Goal: Obtain resource: Obtain resource

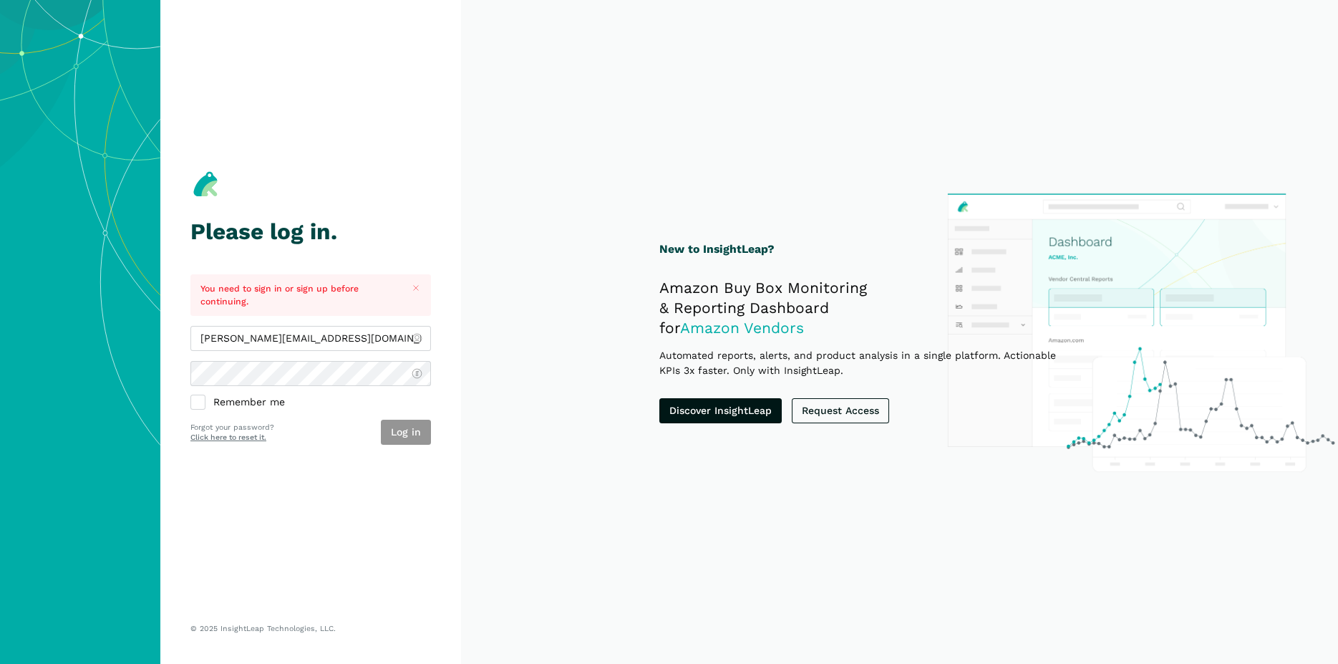
type input "[PERSON_NAME][EMAIL_ADDRESS][DOMAIN_NAME]"
click at [397, 428] on button "Log in" at bounding box center [406, 432] width 50 height 25
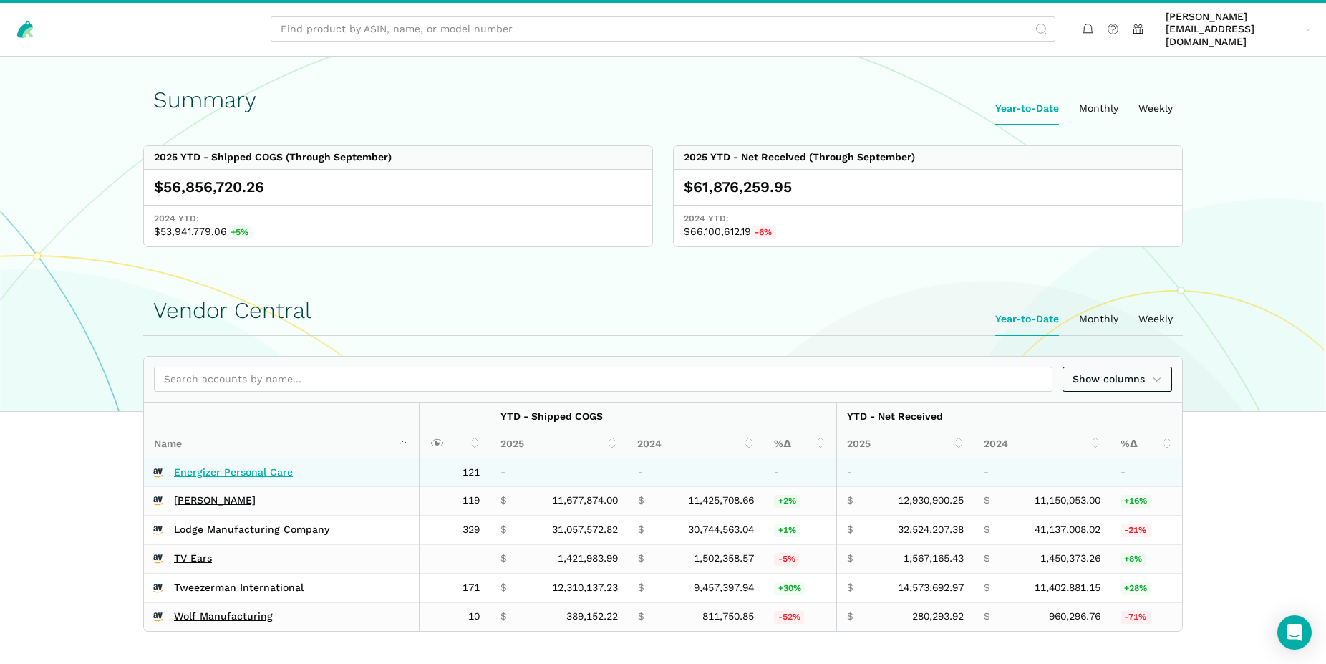
click at [240, 466] on link "Energizer Personal Care" at bounding box center [233, 472] width 119 height 13
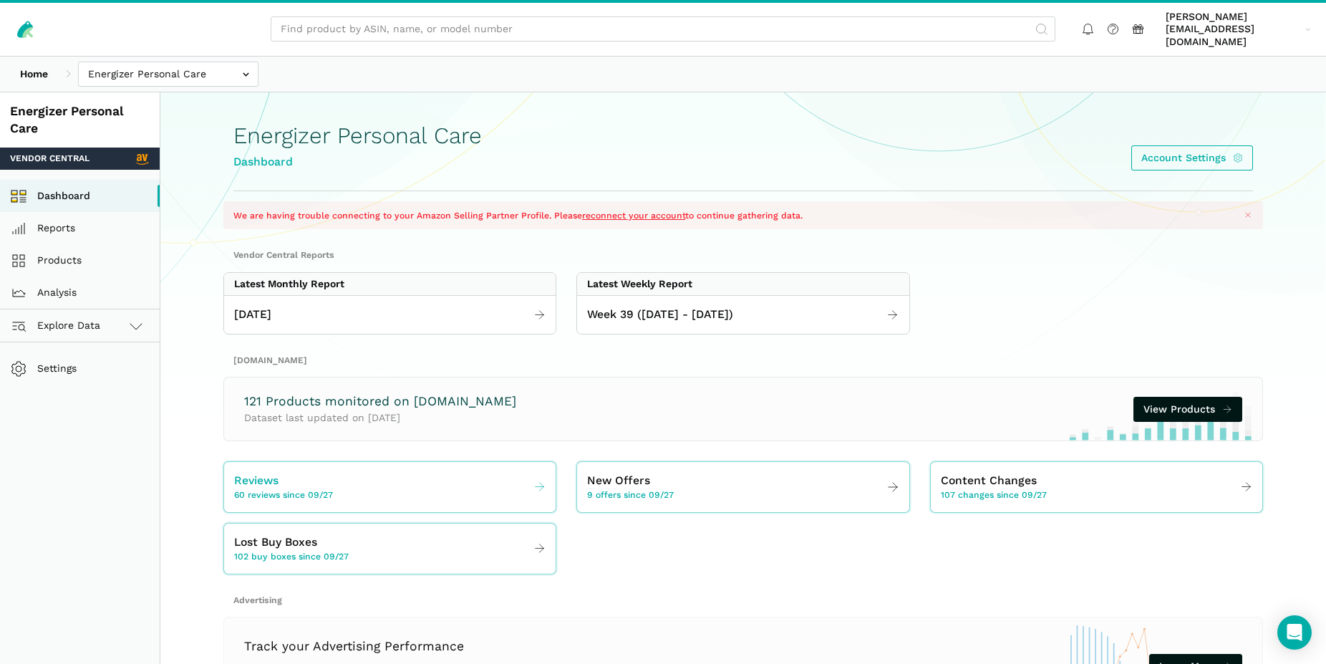
click at [329, 489] on span "60 reviews since 09/27" at bounding box center [283, 495] width 99 height 13
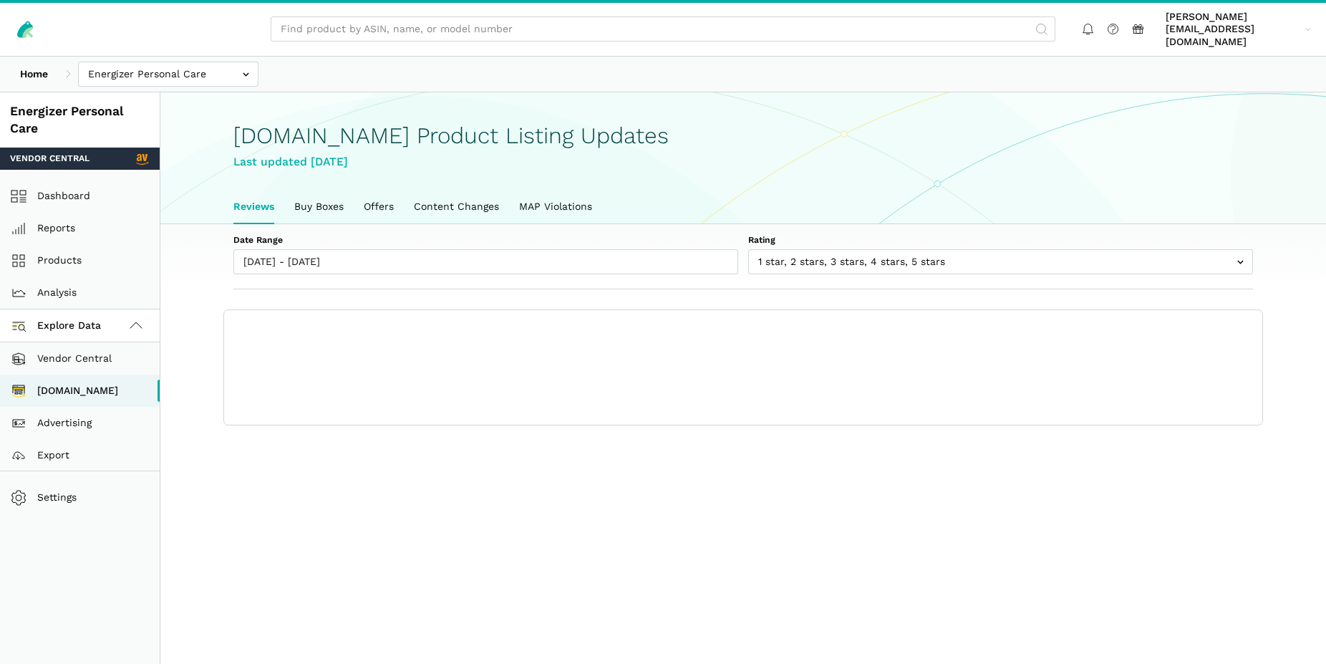
scroll to position [5, 0]
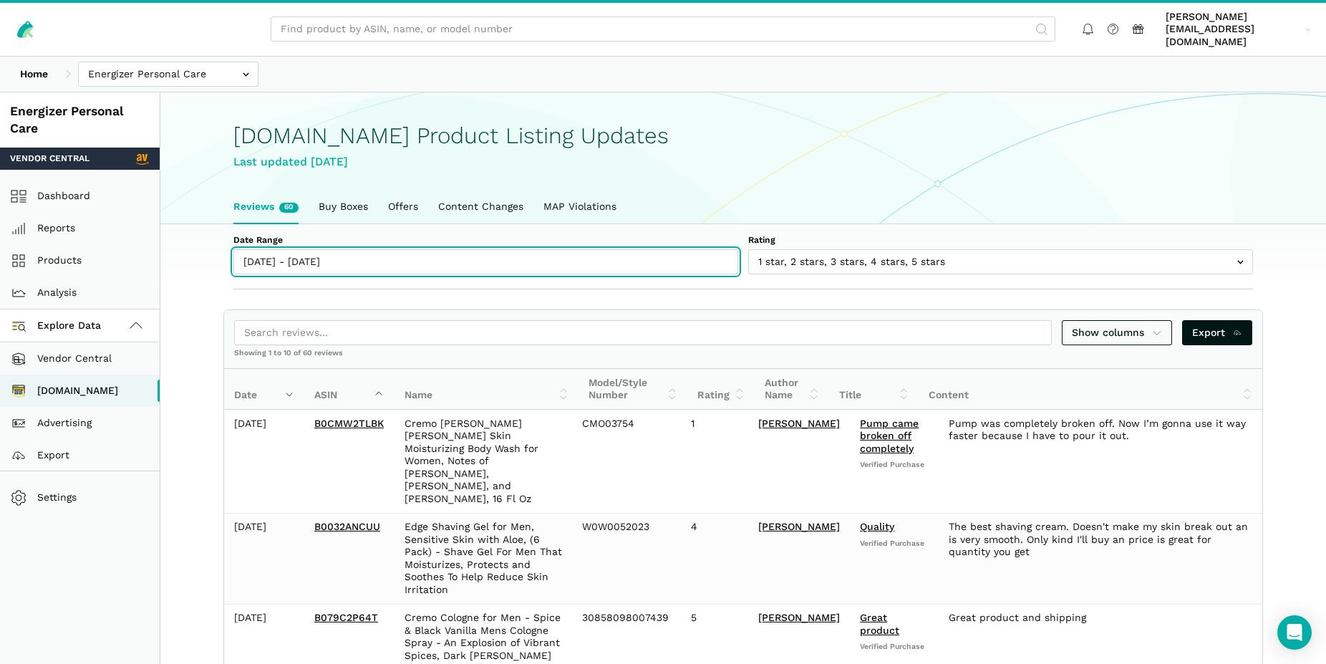
type input "09/27/2025"
type input "10/03/2025"
click at [365, 251] on input "09/27/2025 - 10/03/2025" at bounding box center [485, 261] width 505 height 25
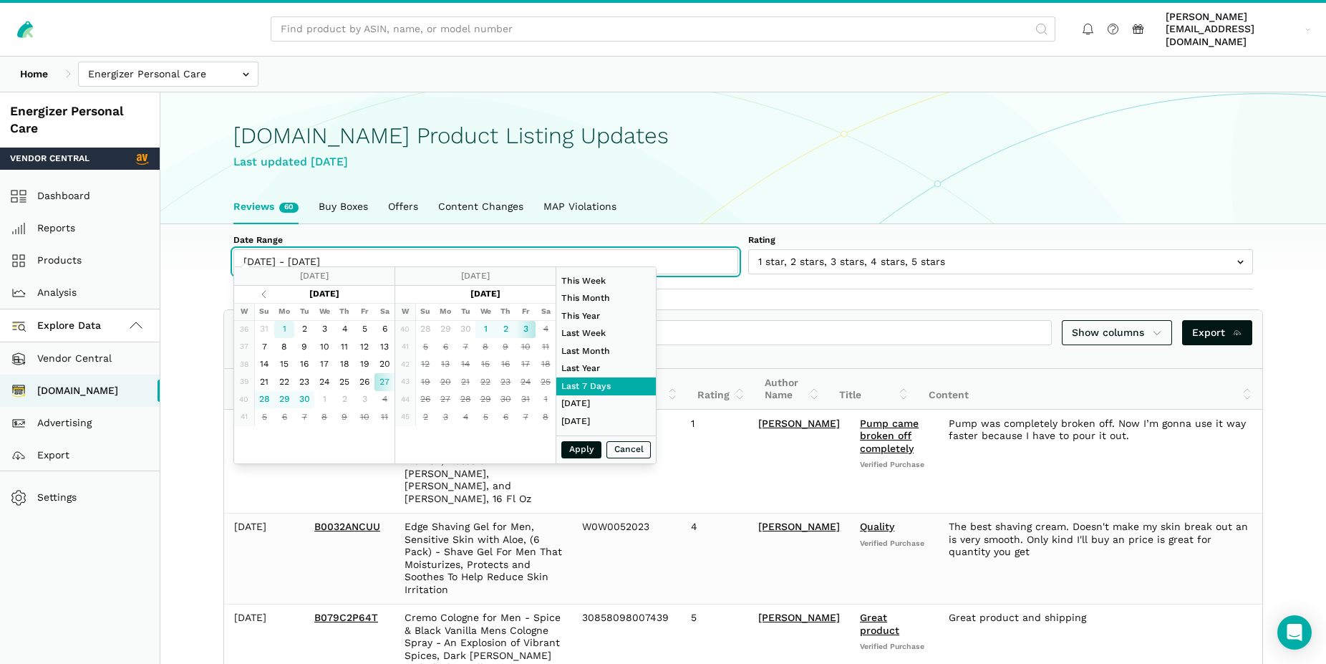
type input "09/01/2025"
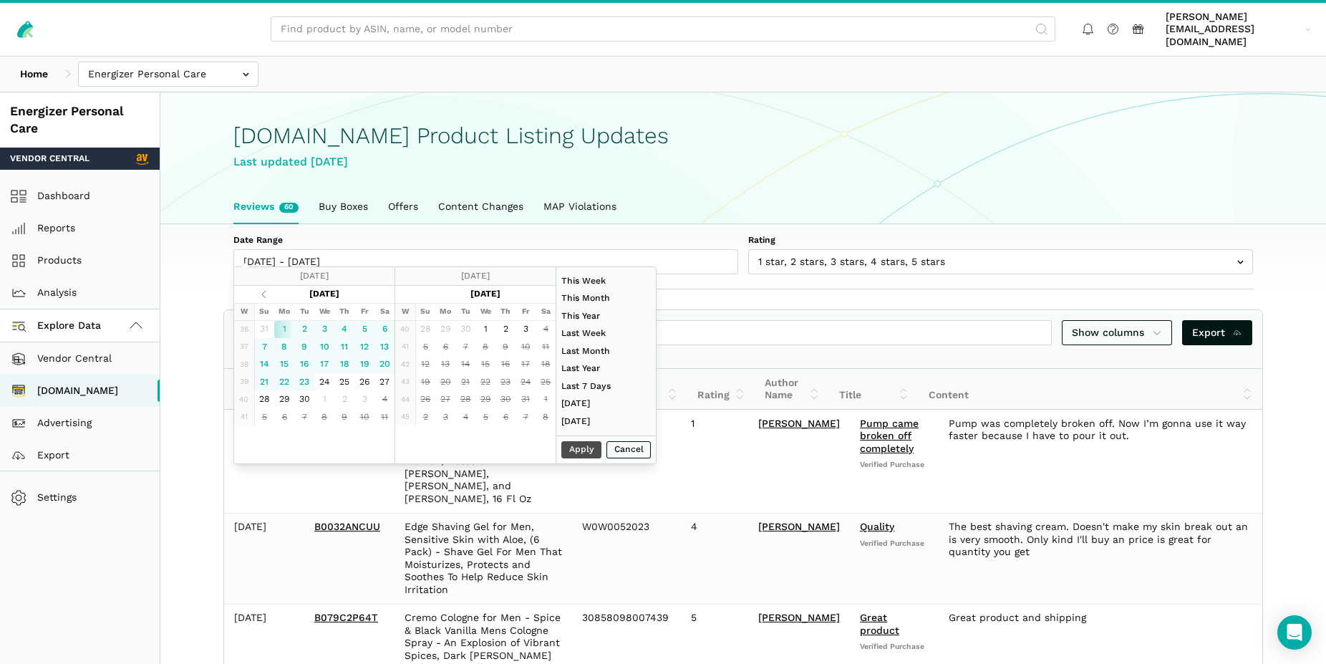
type input "09/30/2025"
type input "09/01/2025"
click at [581, 448] on button "Apply" at bounding box center [581, 450] width 40 height 18
type input "[DATE] - [DATE]"
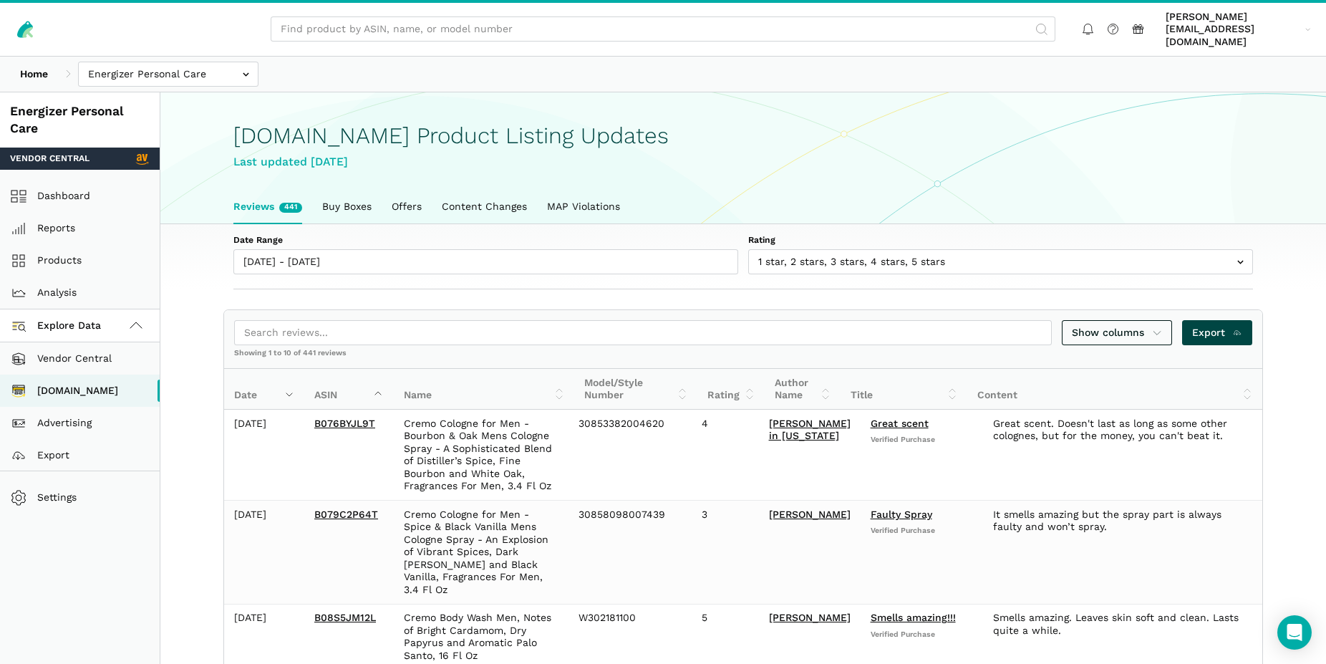
click at [1207, 326] on span "Export" at bounding box center [1217, 332] width 51 height 15
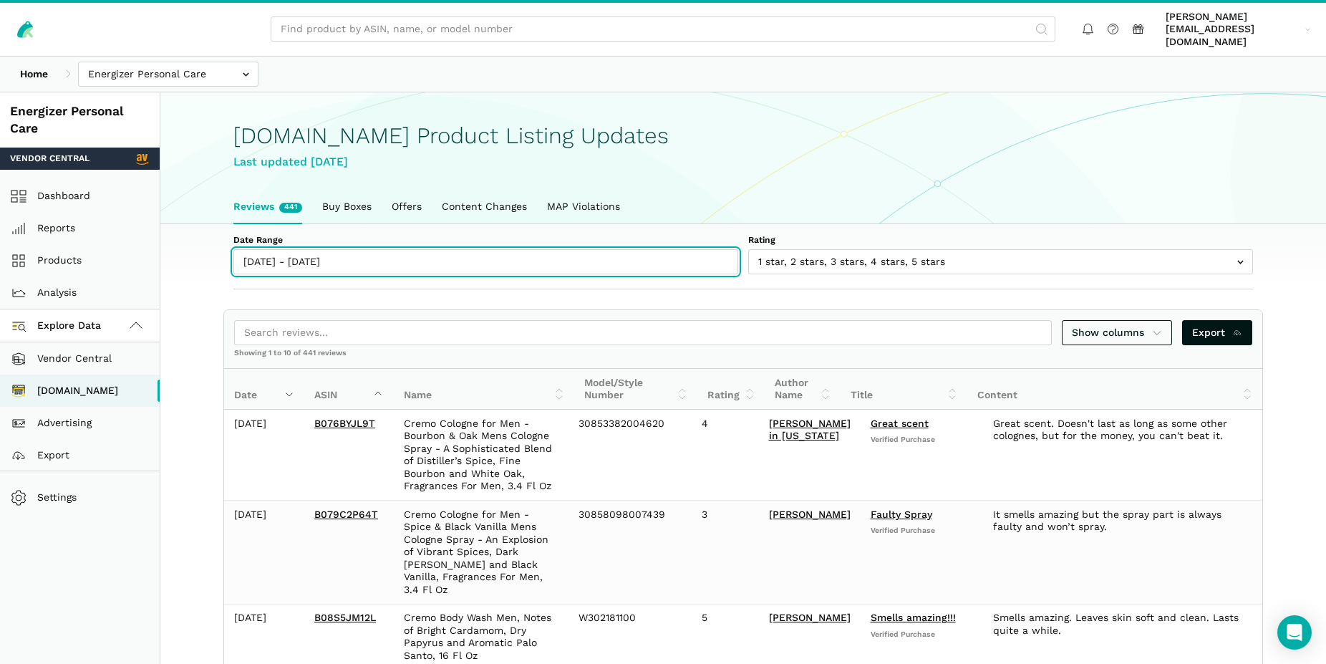
click at [390, 249] on input "09/01/2025 - 09/30/2025" at bounding box center [485, 261] width 505 height 25
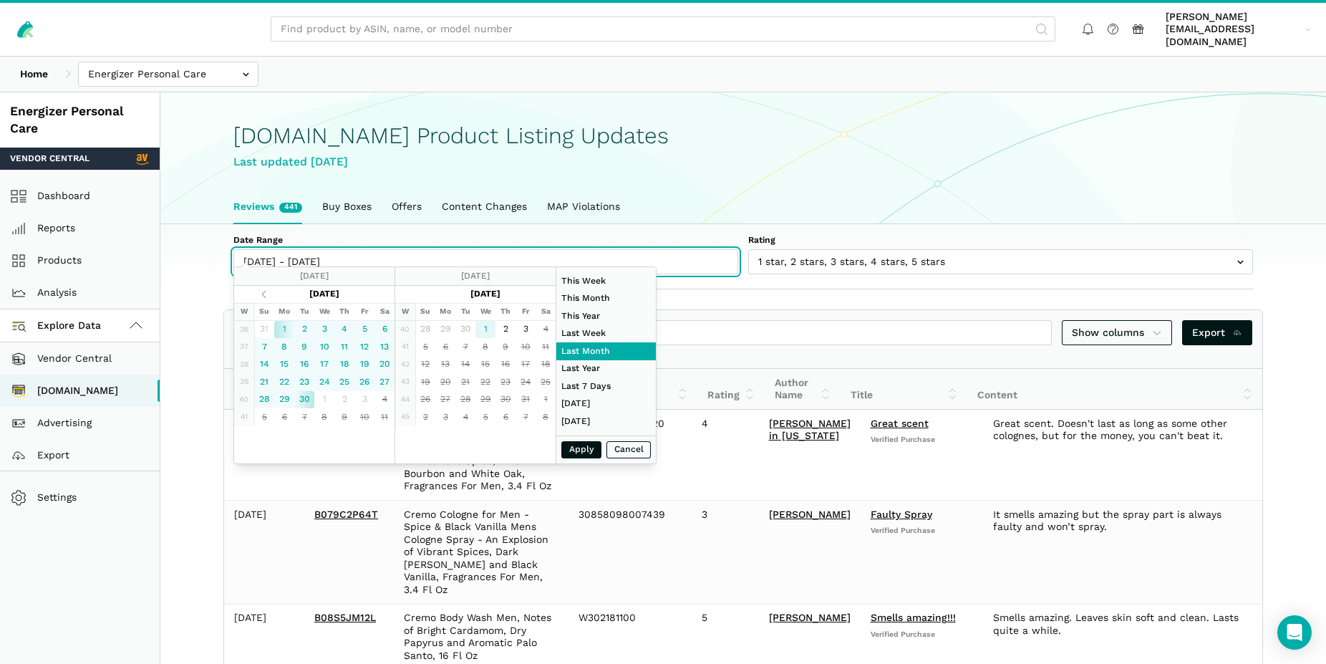
type input "10/01/2025"
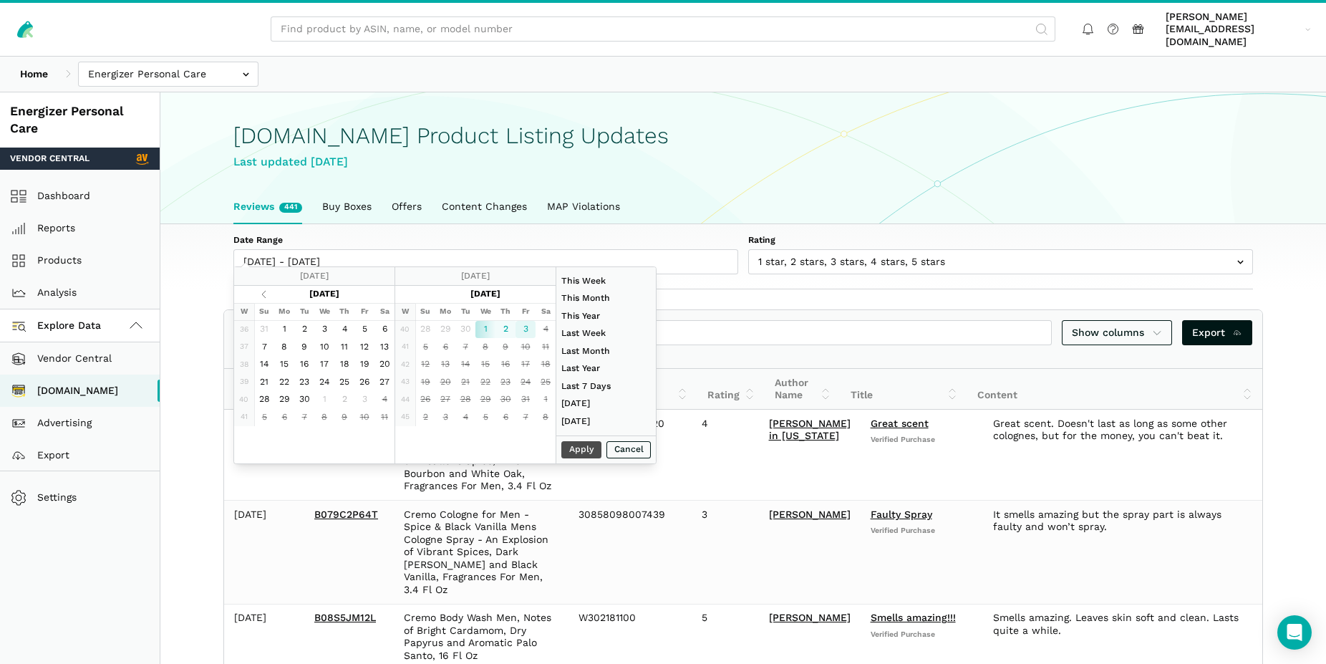
type input "10/03/2025"
type input "10/01/2025"
click at [576, 454] on button "Apply" at bounding box center [581, 450] width 40 height 18
type input "10/01/2025 - 10/03/2025"
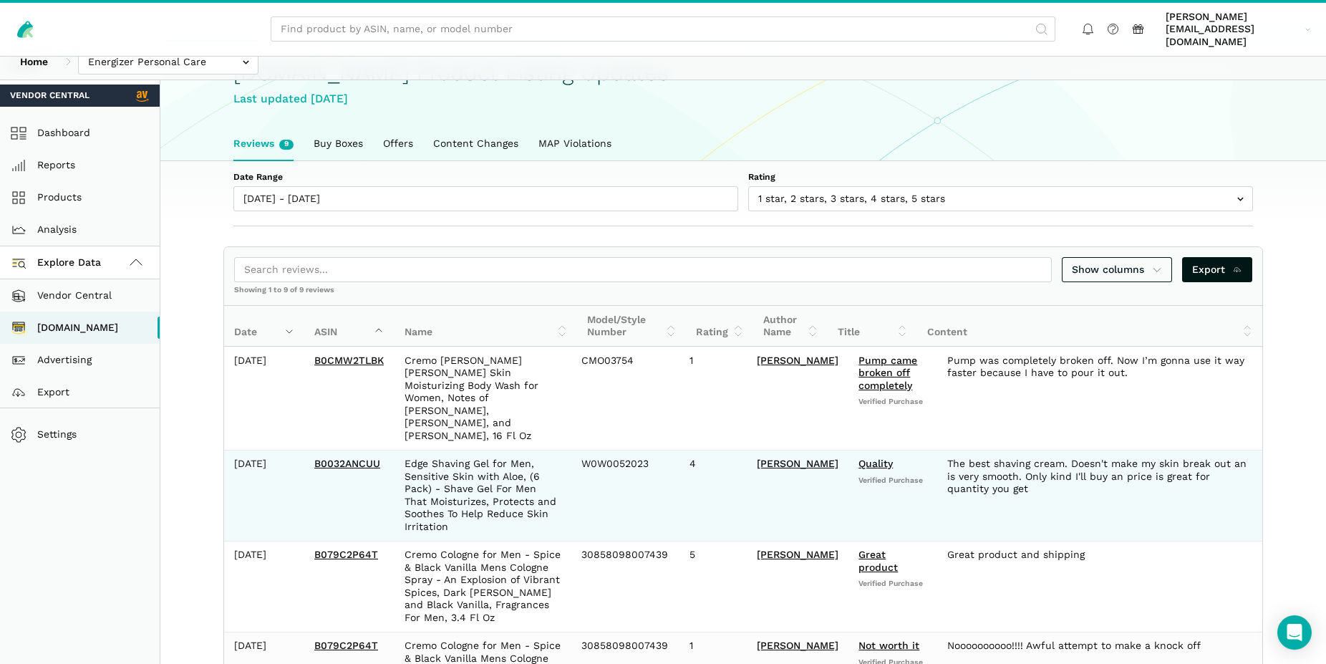
scroll to position [0, 0]
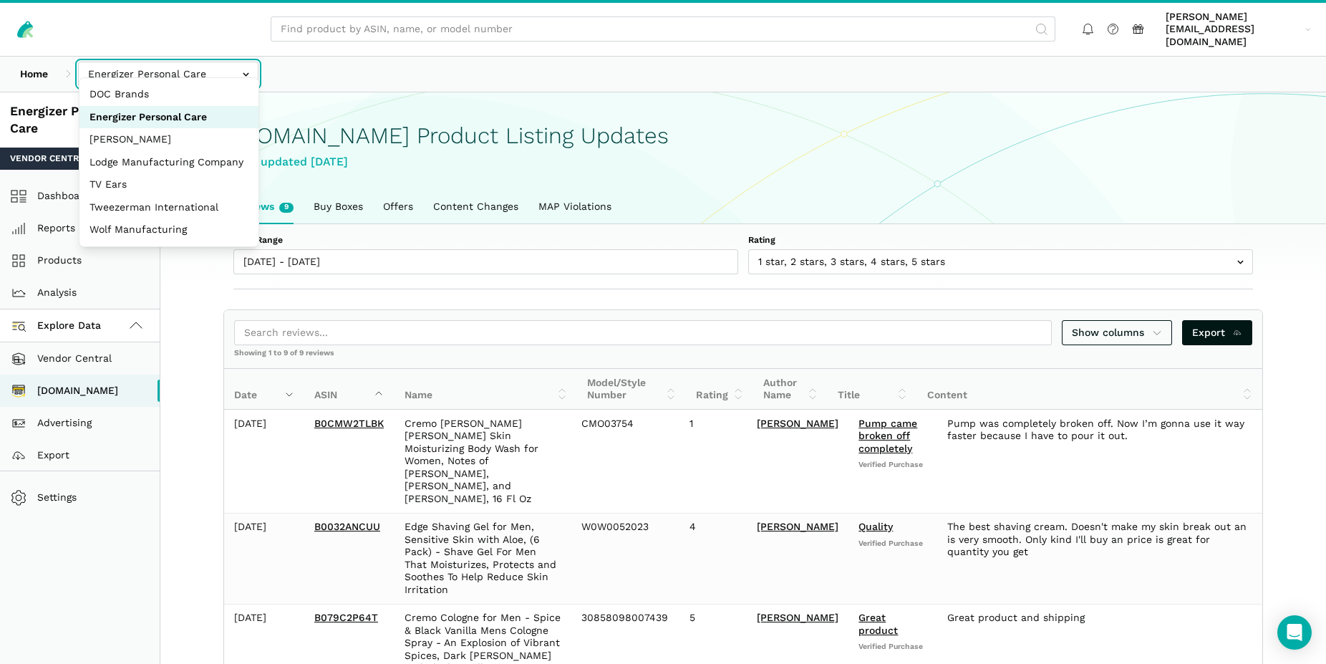
click at [129, 64] on input "text" at bounding box center [168, 74] width 180 height 25
select select "R2bjfwxeu2xf67uphnErMmAw"
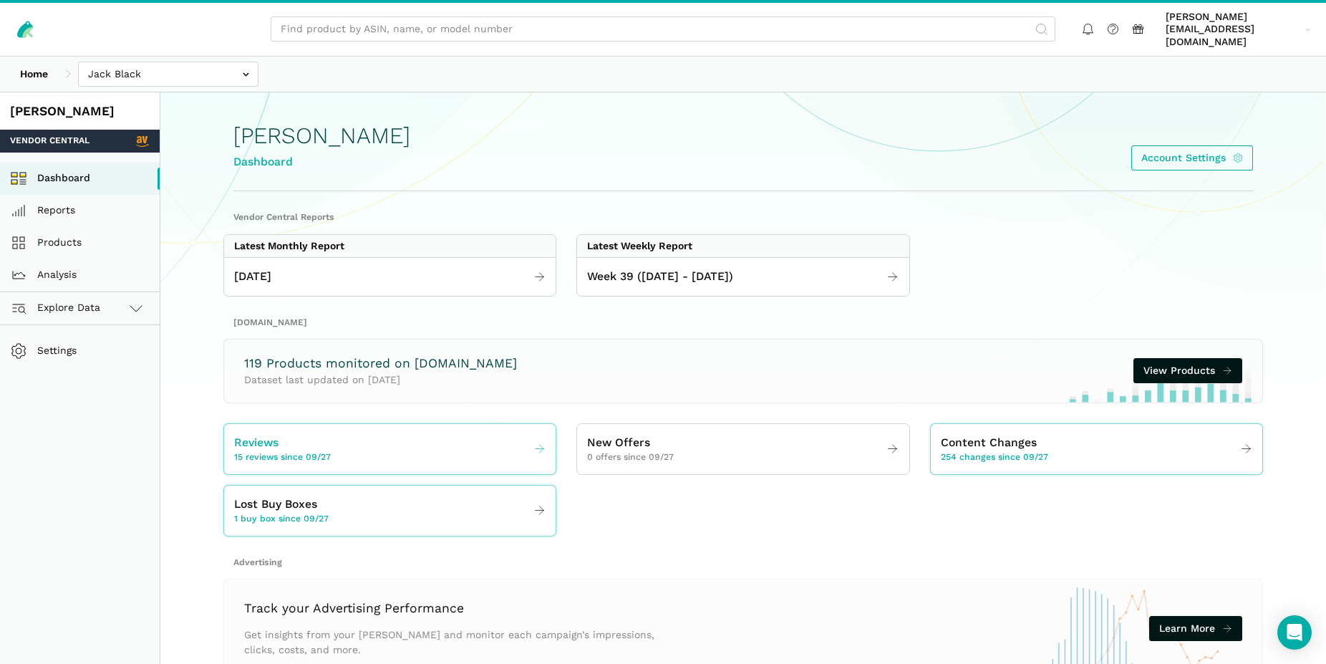
click at [305, 451] on span "15 reviews since 09/27" at bounding box center [282, 457] width 97 height 13
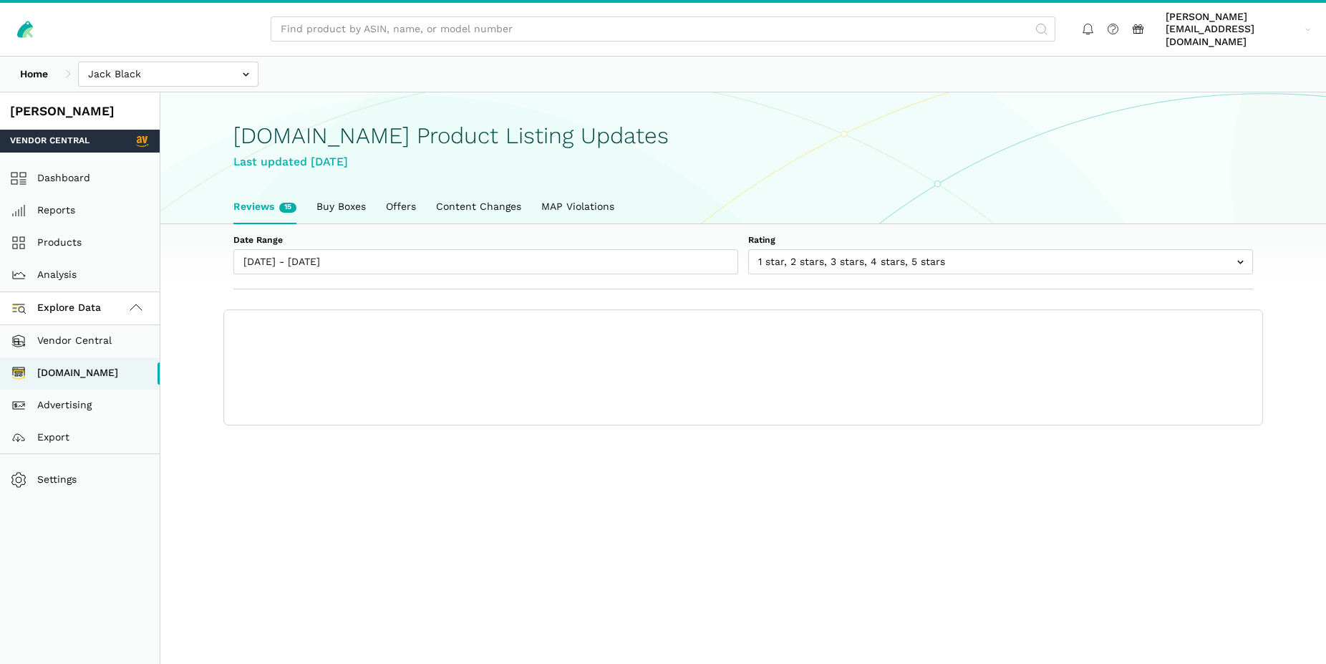
scroll to position [5, 0]
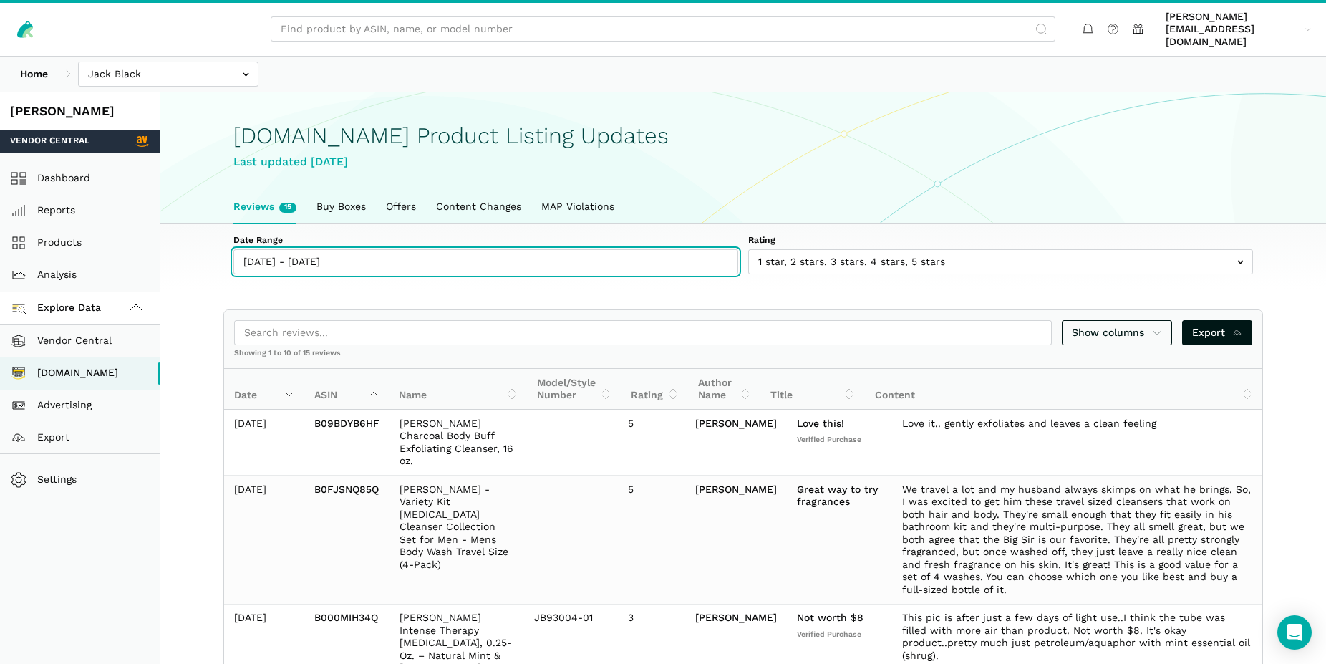
type input "[DATE]"
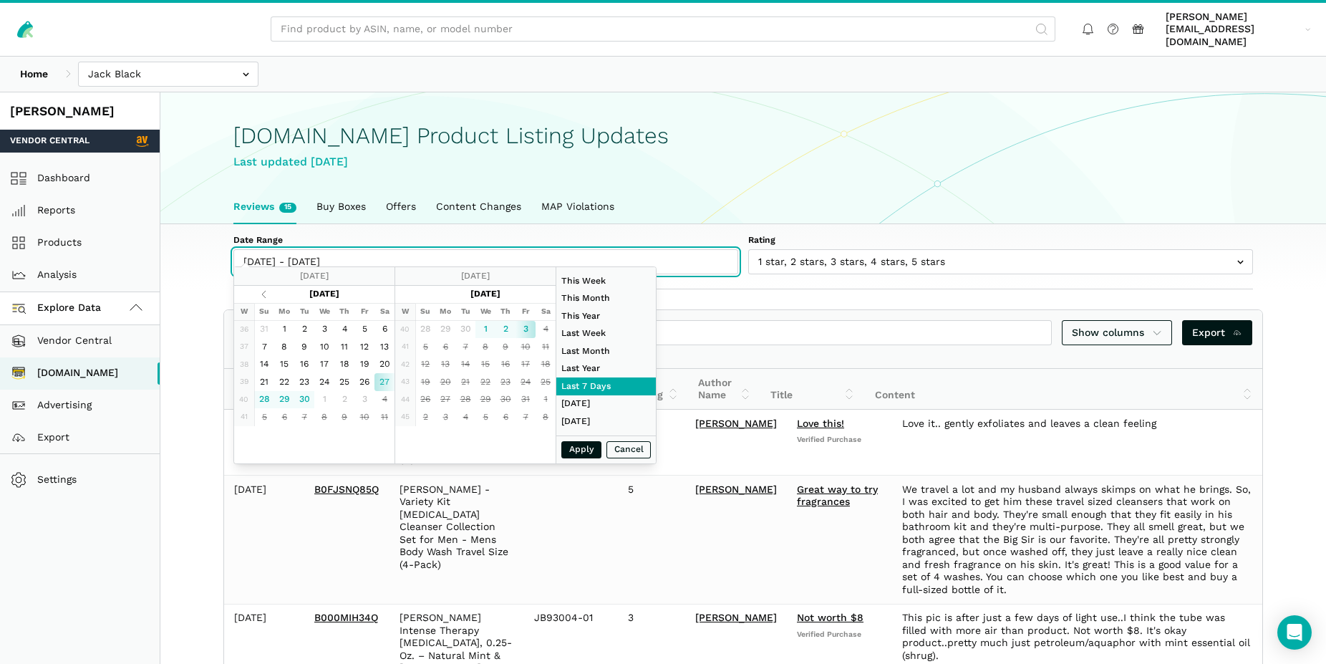
click at [364, 256] on input "[DATE] - [DATE]" at bounding box center [485, 261] width 505 height 25
type input "09/01/2025"
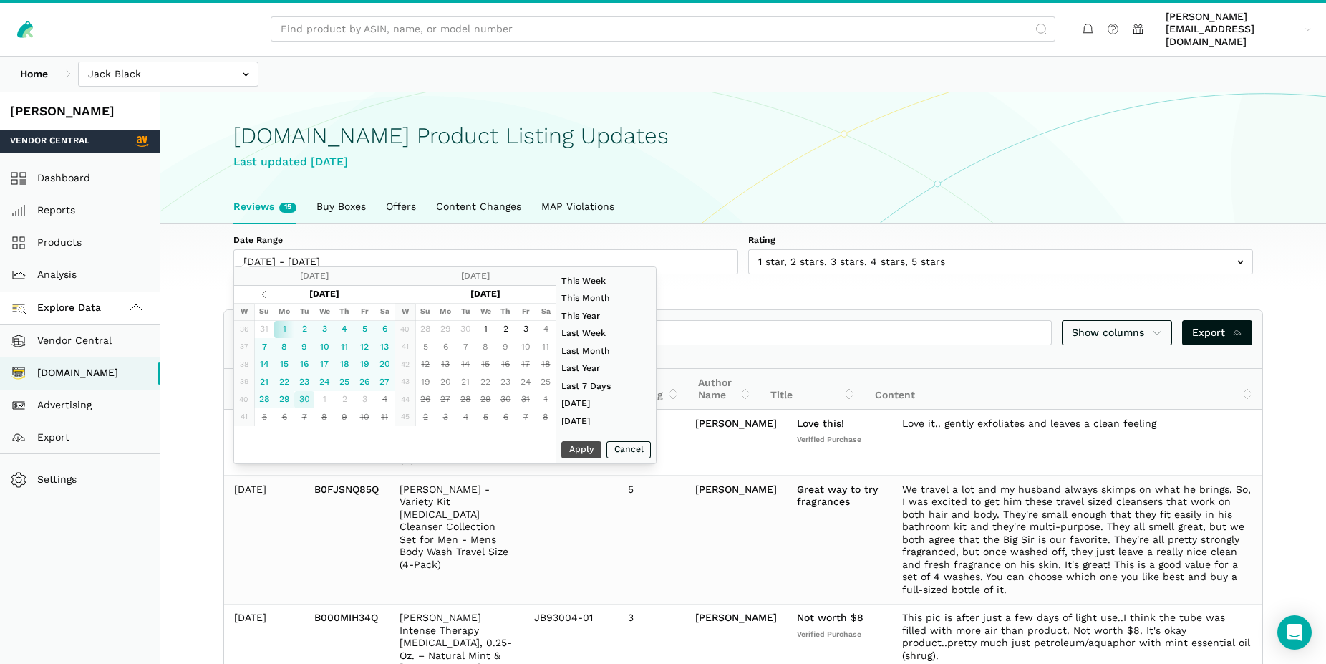
type input "09/30/2025"
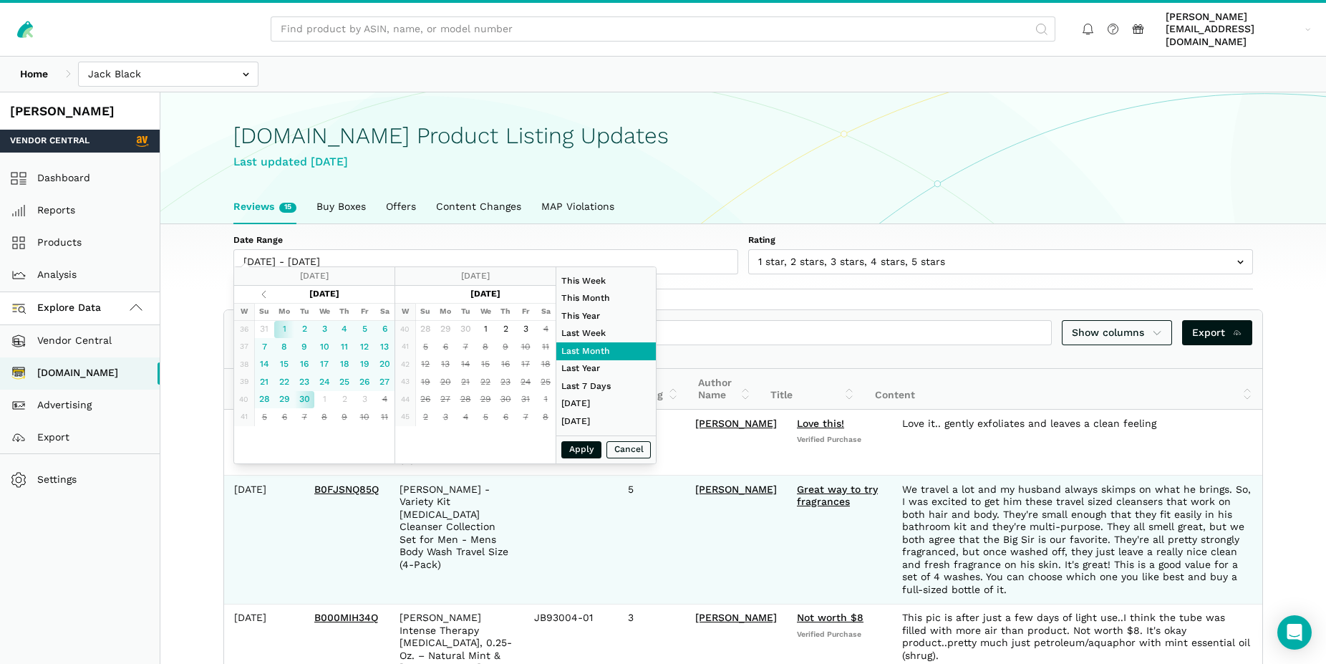
type input "09/01/2025"
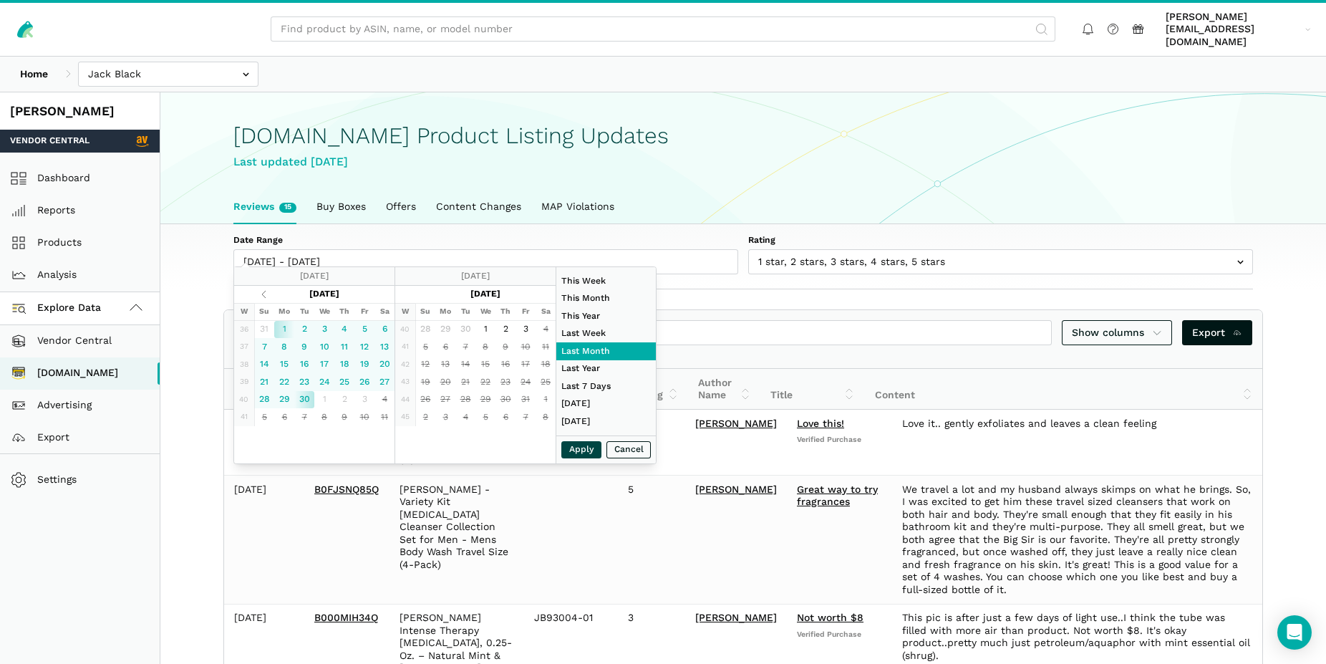
click at [581, 451] on button "Apply" at bounding box center [581, 450] width 40 height 18
type input "09/01/2025 - 09/30/2025"
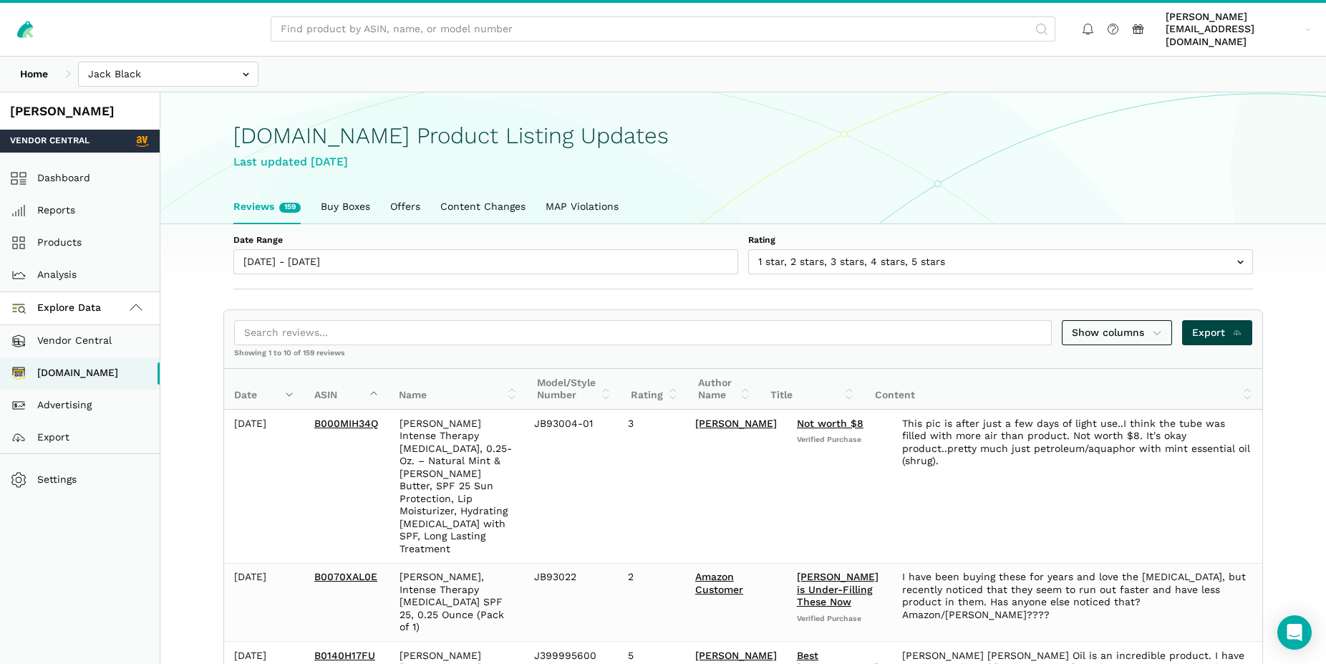
click at [1226, 325] on span "Export" at bounding box center [1217, 332] width 51 height 15
click at [137, 65] on input "text" at bounding box center [168, 74] width 180 height 25
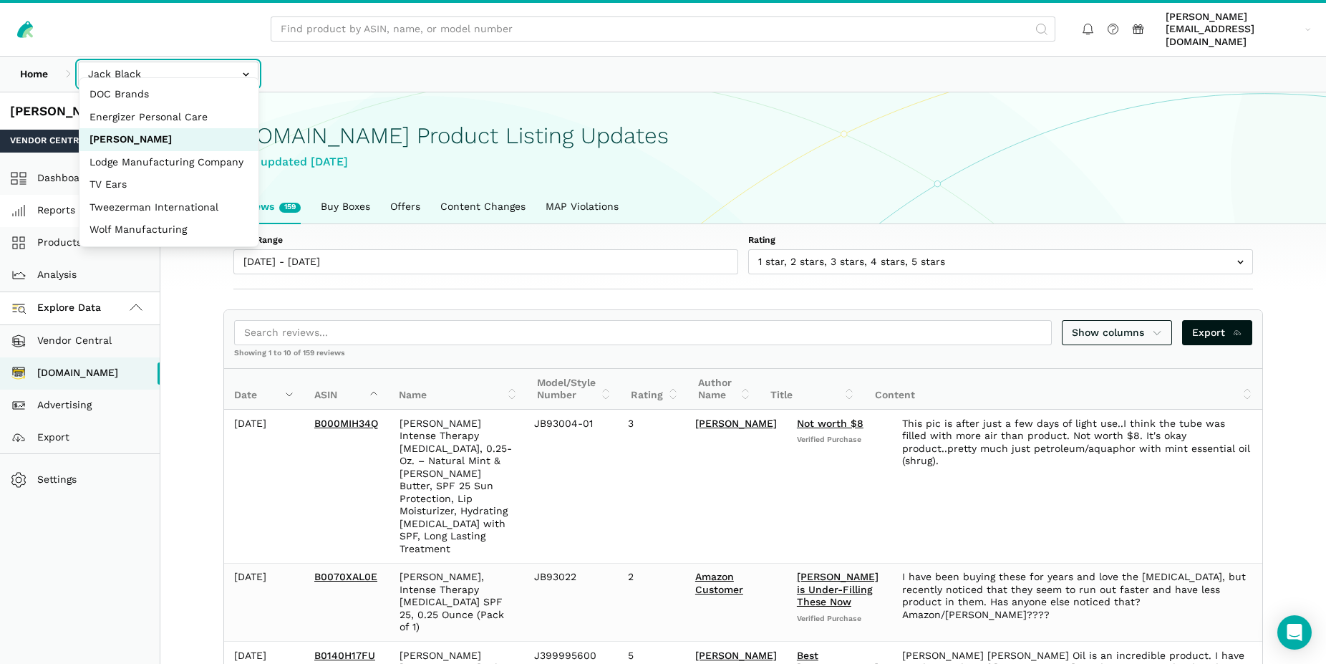
select select "SviVbJKxdJS2VyznKXFCoeqm"
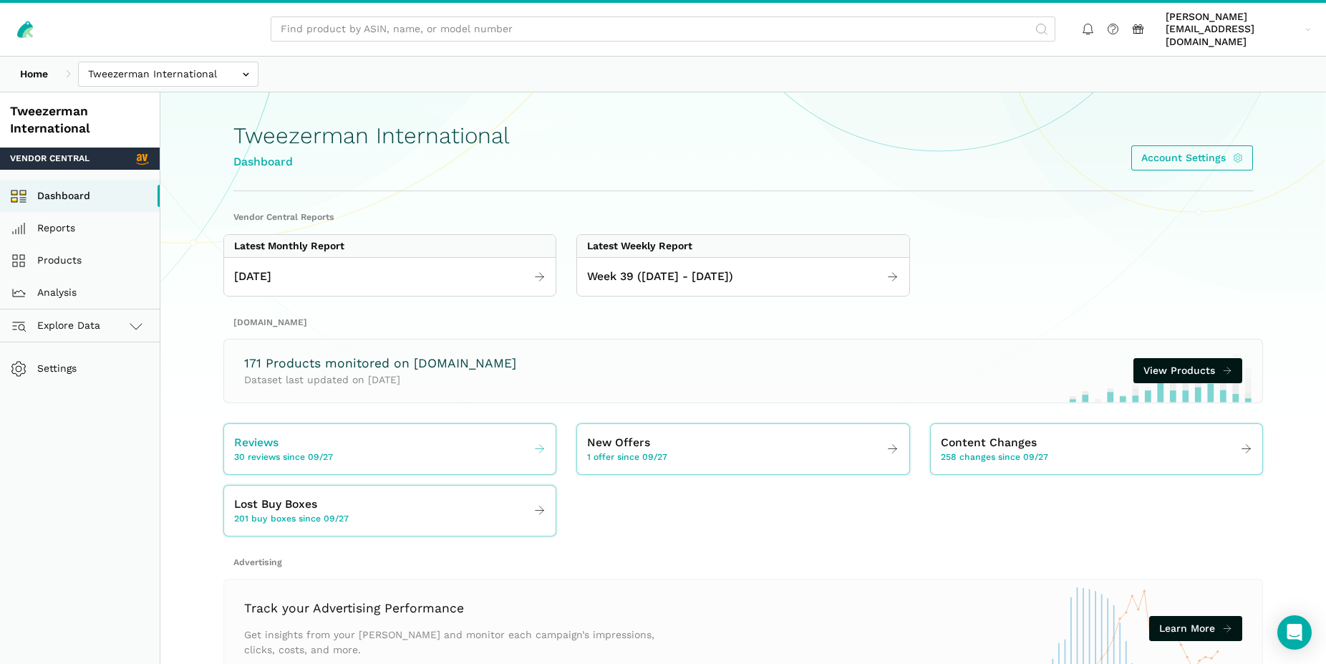
click at [301, 451] on span "30 reviews since 09/27" at bounding box center [283, 457] width 99 height 13
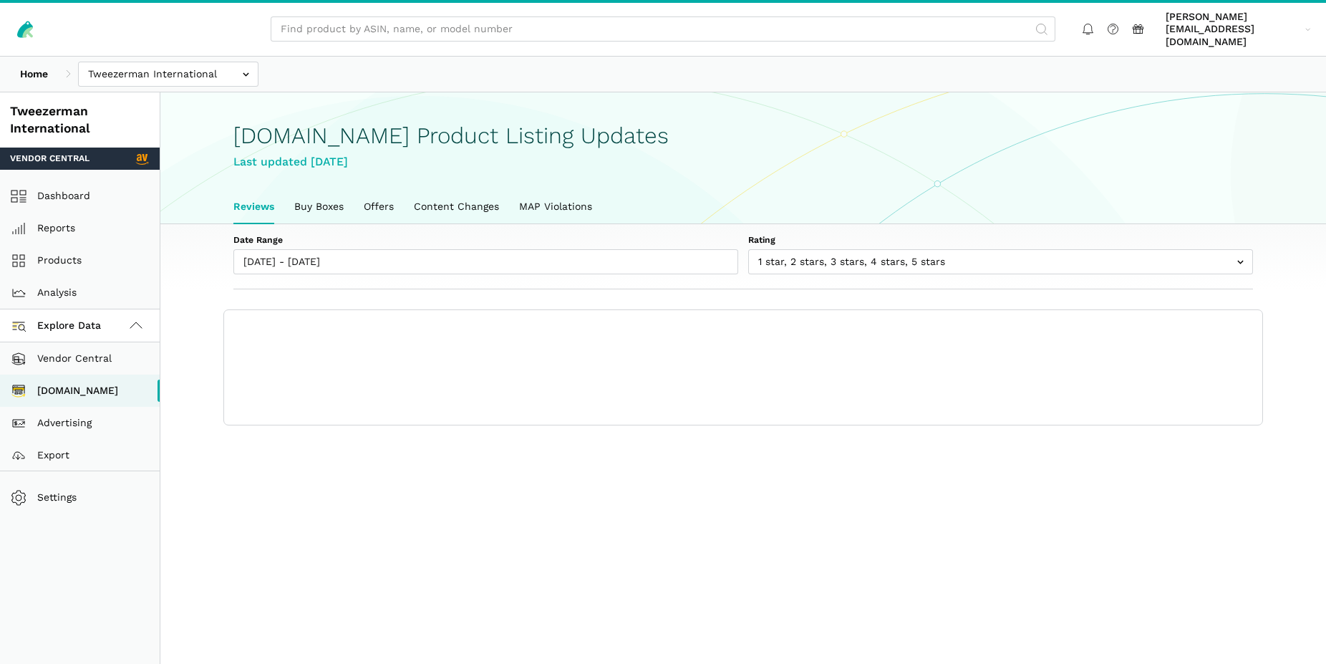
scroll to position [5, 0]
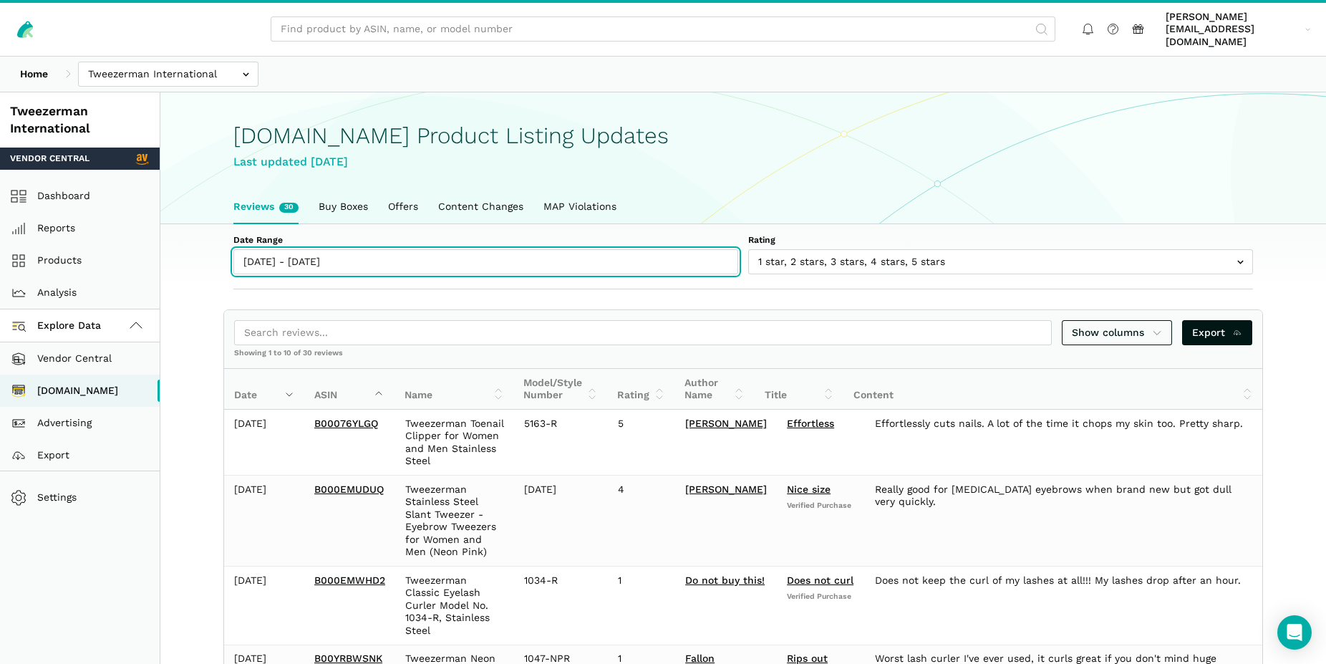
type input "[DATE]"
click at [392, 249] on input "[DATE] - [DATE]" at bounding box center [485, 261] width 505 height 25
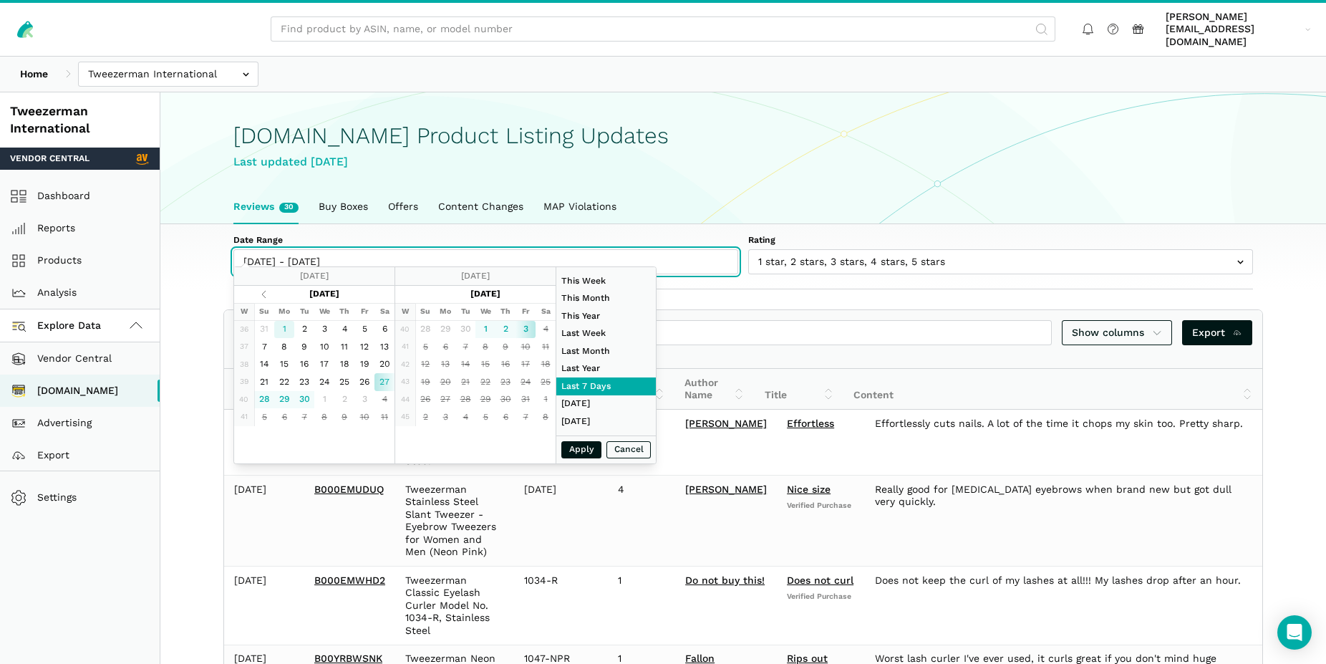
type input "[DATE]"
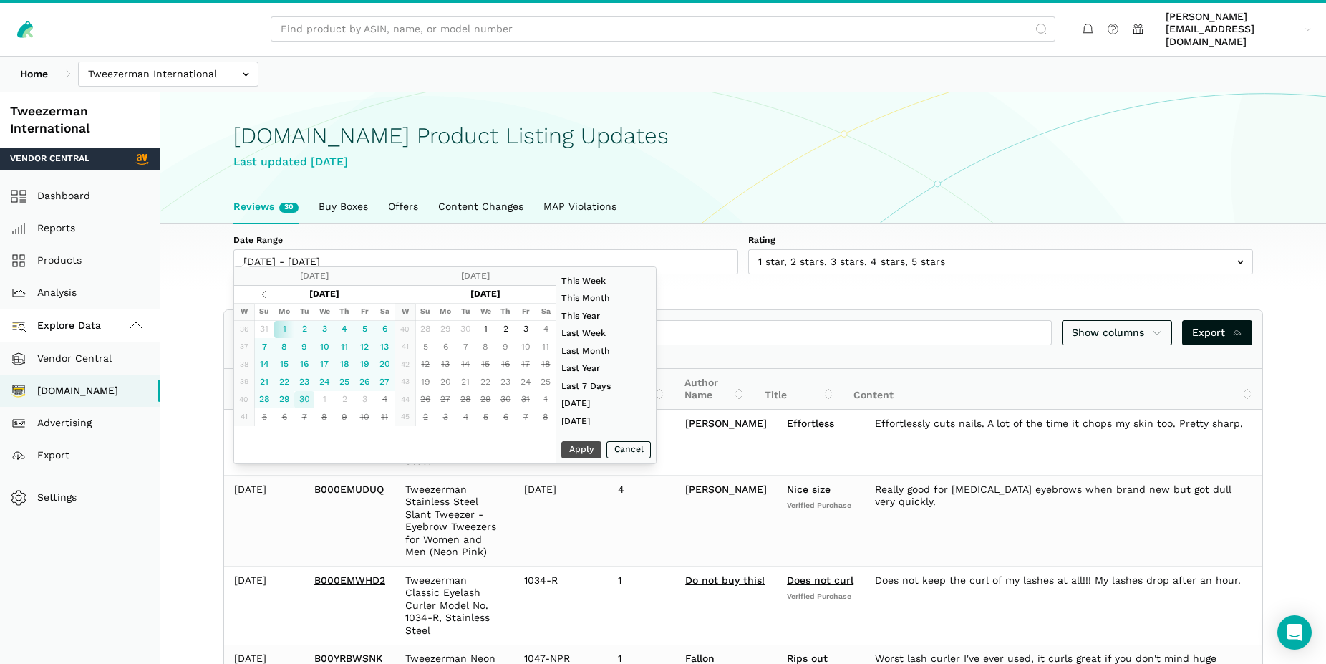
type input "[DATE]"
click at [582, 448] on button "Apply" at bounding box center [581, 450] width 40 height 18
type input "[DATE] - [DATE]"
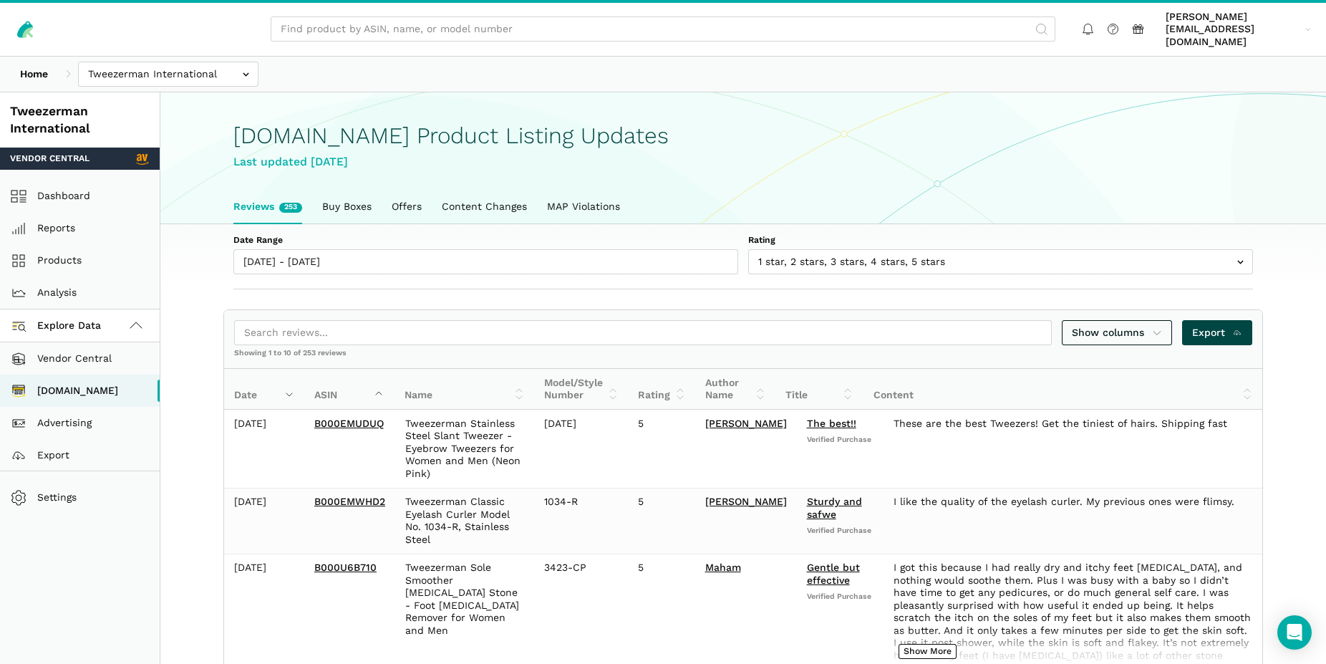
click at [1210, 325] on span "Export" at bounding box center [1217, 332] width 51 height 15
